Goal: Task Accomplishment & Management: Manage account settings

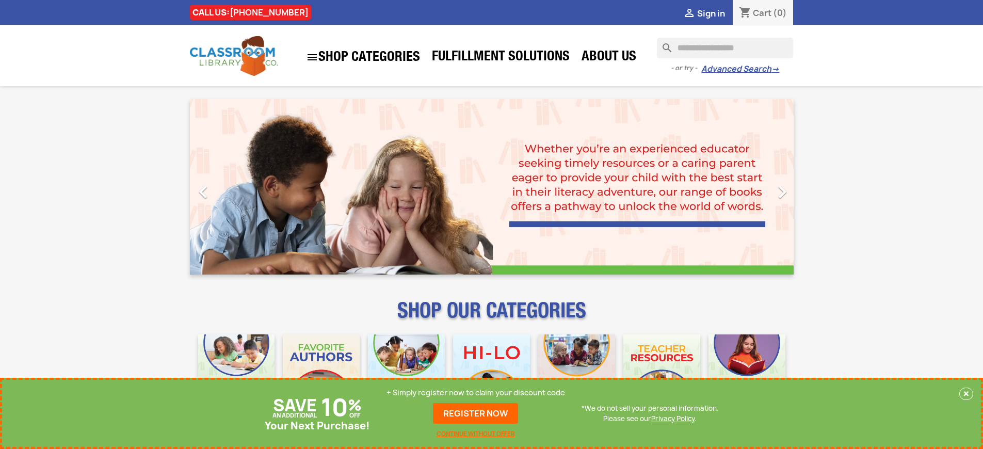
click at [476, 393] on p "+ Simply register now to claim your discount code" at bounding box center [476, 393] width 179 height 10
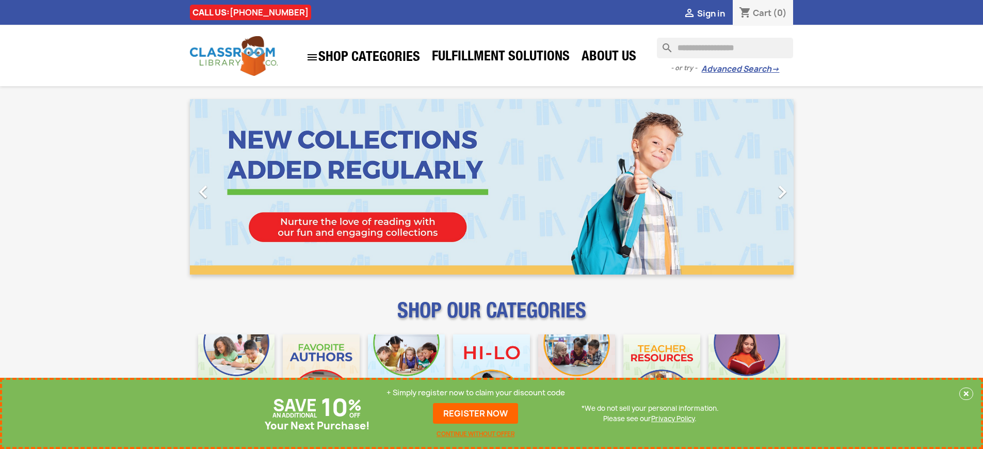
click at [476, 393] on p "+ Simply register now to claim your discount code" at bounding box center [476, 393] width 179 height 10
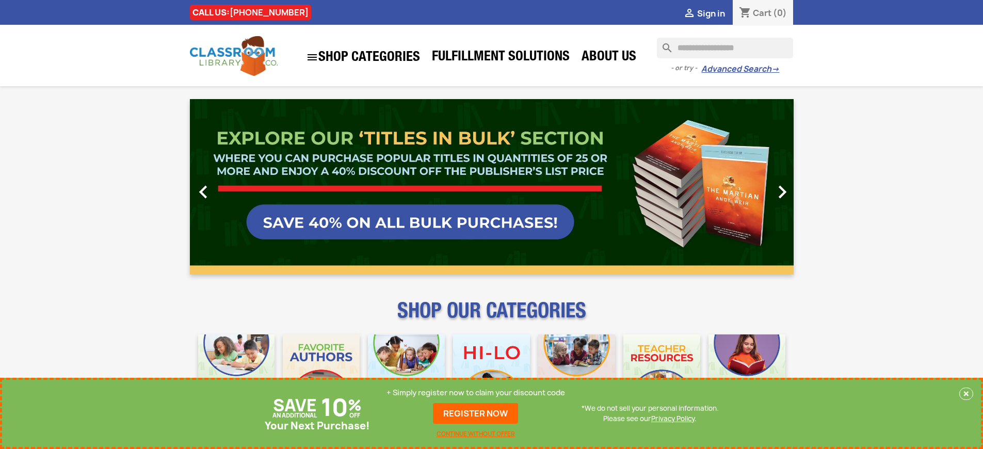
click at [476, 393] on p "+ Simply register now to claim your discount code" at bounding box center [476, 393] width 179 height 10
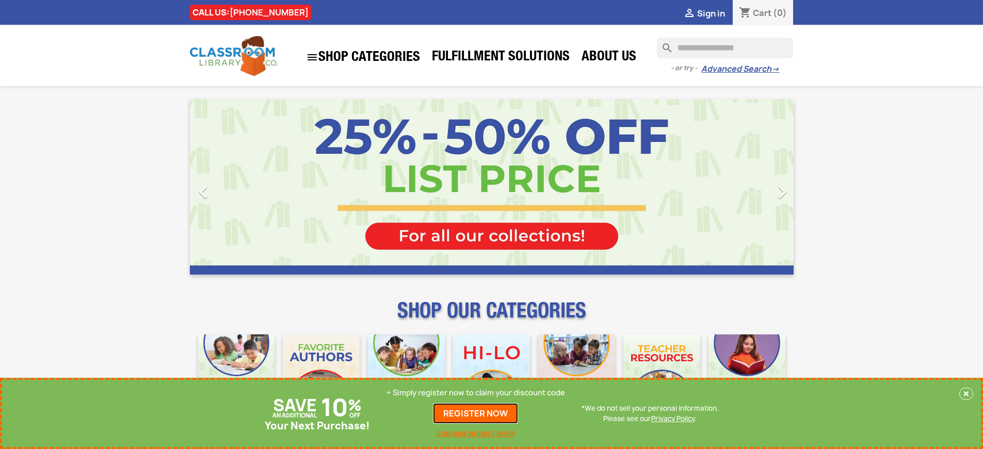
click at [476, 413] on link "REGISTER NOW" at bounding box center [475, 413] width 85 height 21
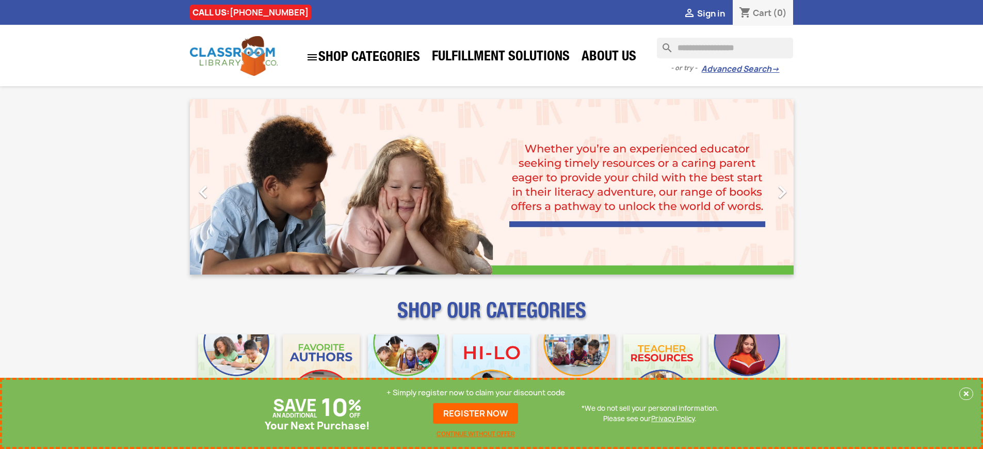
click at [476, 393] on p "+ Simply register now to claim your discount code" at bounding box center [476, 393] width 179 height 10
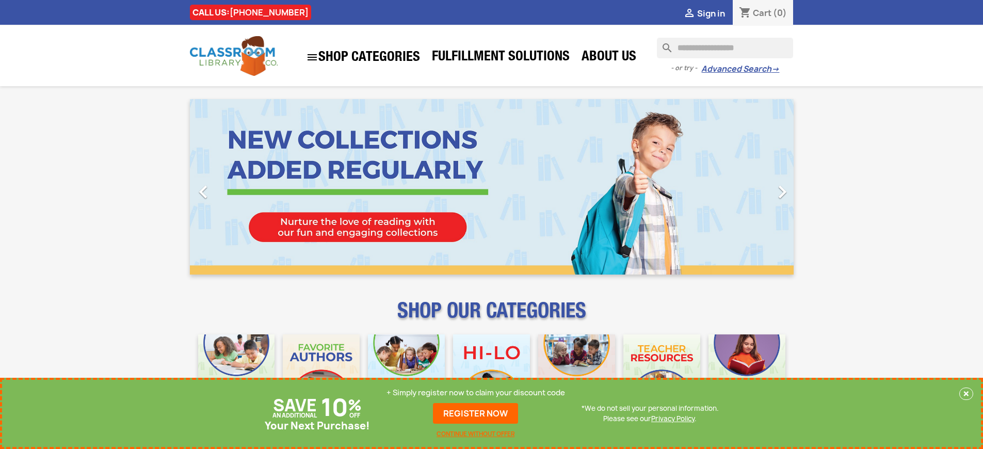
click at [476, 393] on p "+ Simply register now to claim your discount code" at bounding box center [476, 393] width 179 height 10
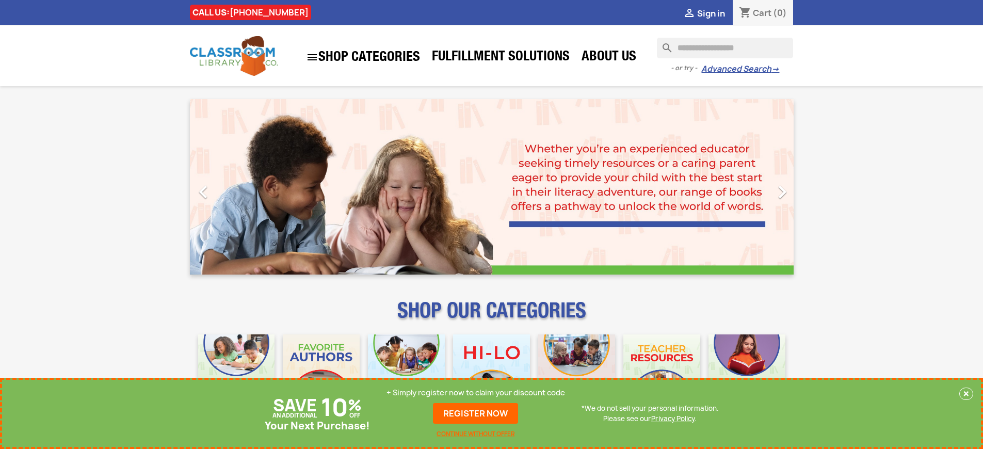
click at [476, 393] on p "+ Simply register now to claim your discount code" at bounding box center [476, 393] width 179 height 10
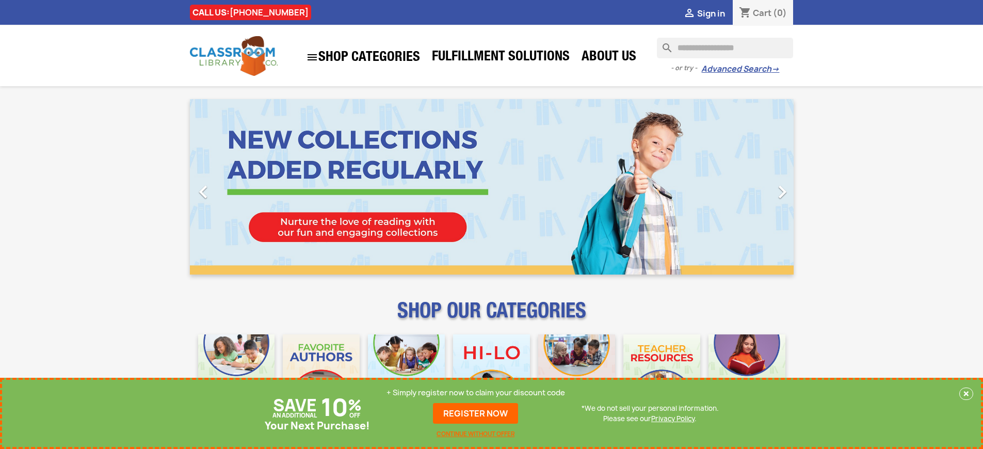
click at [476, 393] on p "+ Simply register now to claim your discount code" at bounding box center [476, 393] width 179 height 10
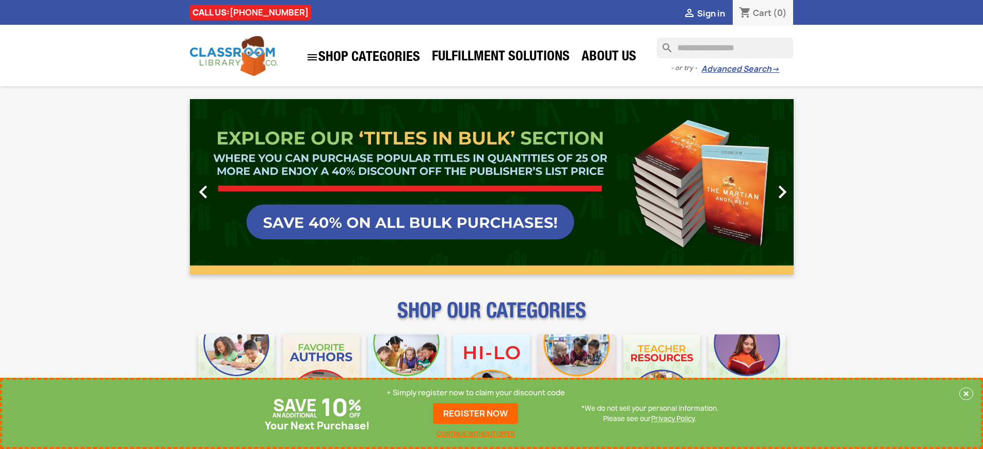
click at [476, 413] on link "REGISTER NOW" at bounding box center [475, 413] width 85 height 21
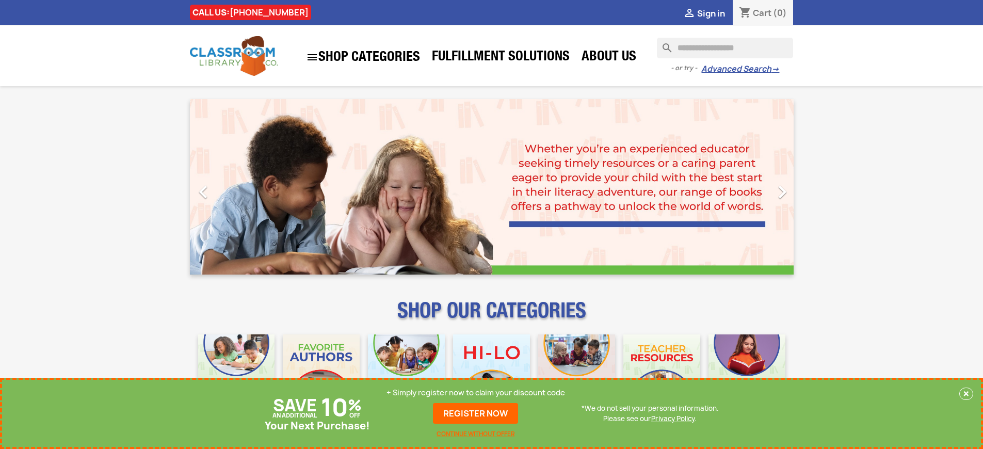
click at [476, 393] on p "+ Simply register now to claim your discount code" at bounding box center [476, 393] width 179 height 10
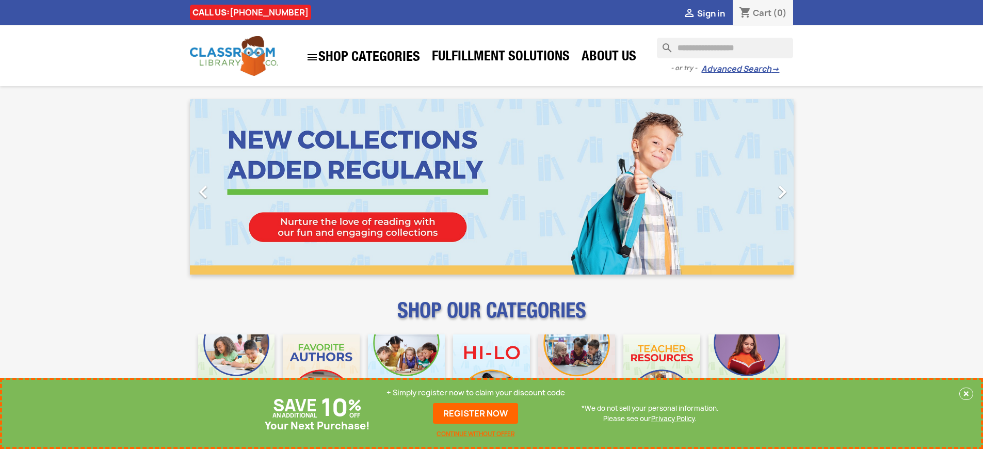
click at [476, 393] on p "+ Simply register now to claim your discount code" at bounding box center [476, 393] width 179 height 10
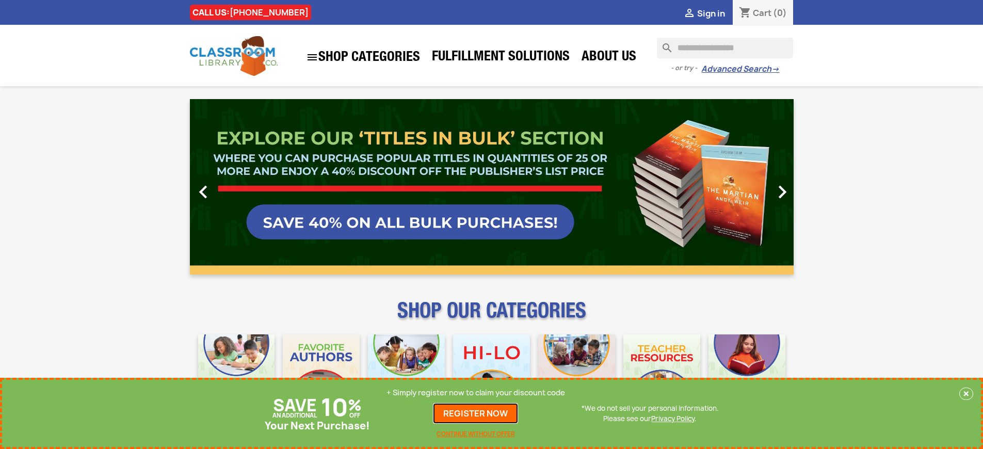
click at [476, 413] on link "REGISTER NOW" at bounding box center [475, 413] width 85 height 21
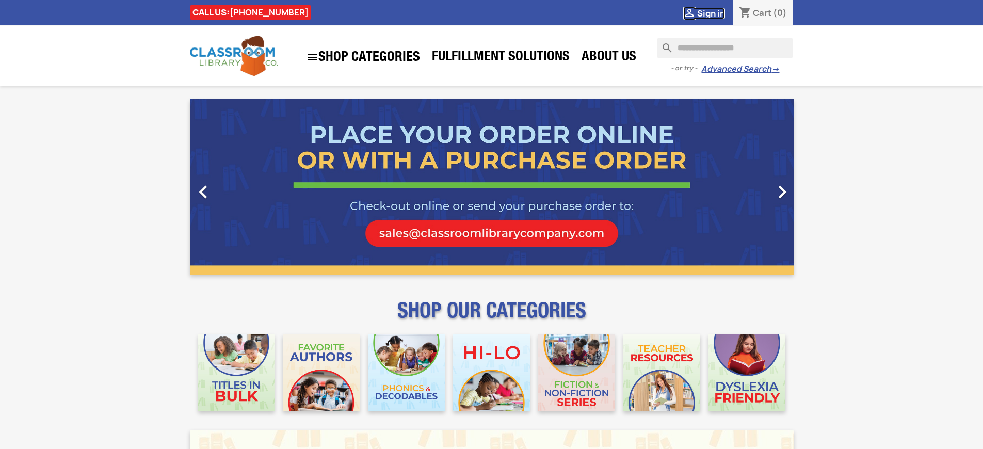
click at [711, 13] on span "Sign in" at bounding box center [711, 13] width 28 height 11
